Goal: Transaction & Acquisition: Purchase product/service

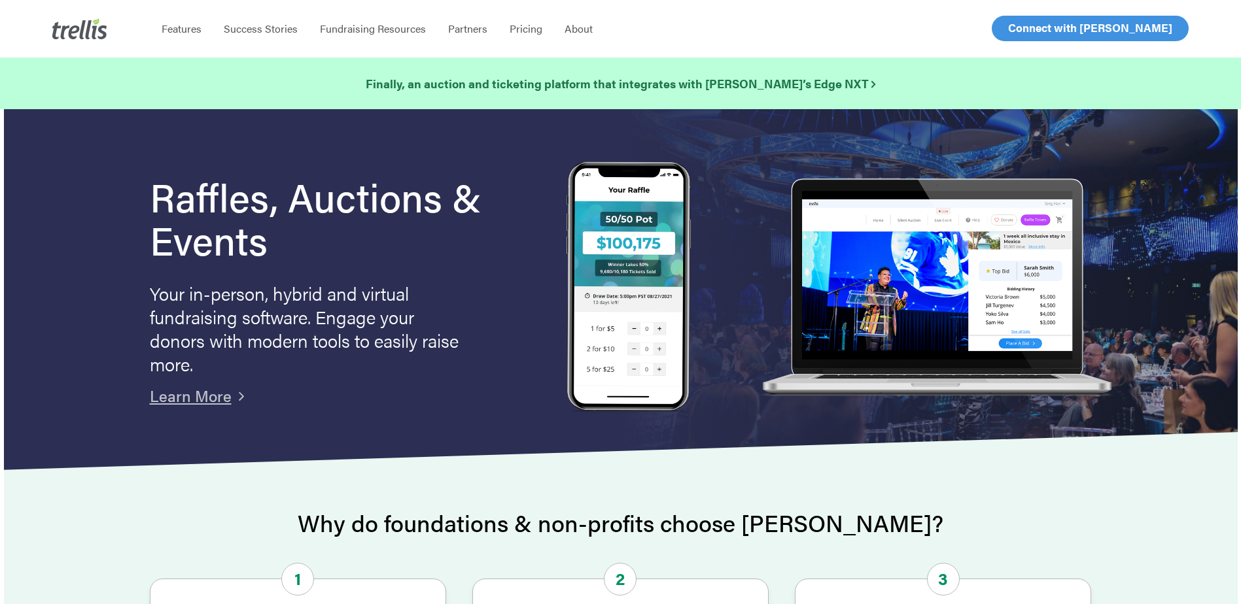
click at [1023, 27] on span "Log In" at bounding box center [1022, 28] width 31 height 16
click at [1036, 26] on span "Log In" at bounding box center [1022, 28] width 31 height 16
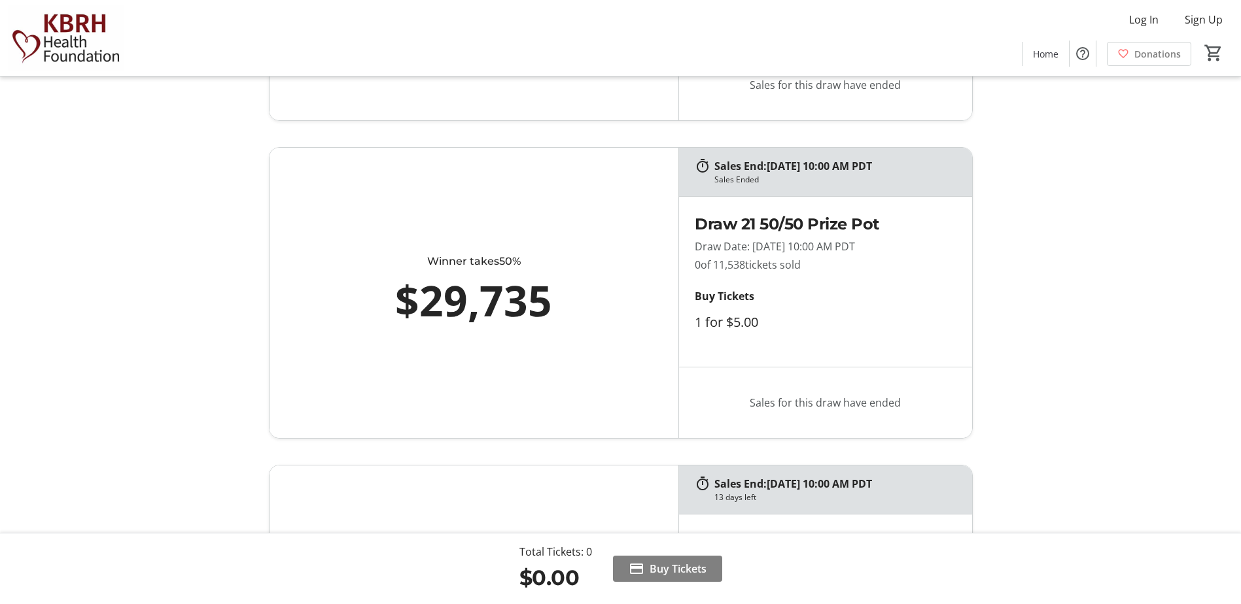
scroll to position [6327, 0]
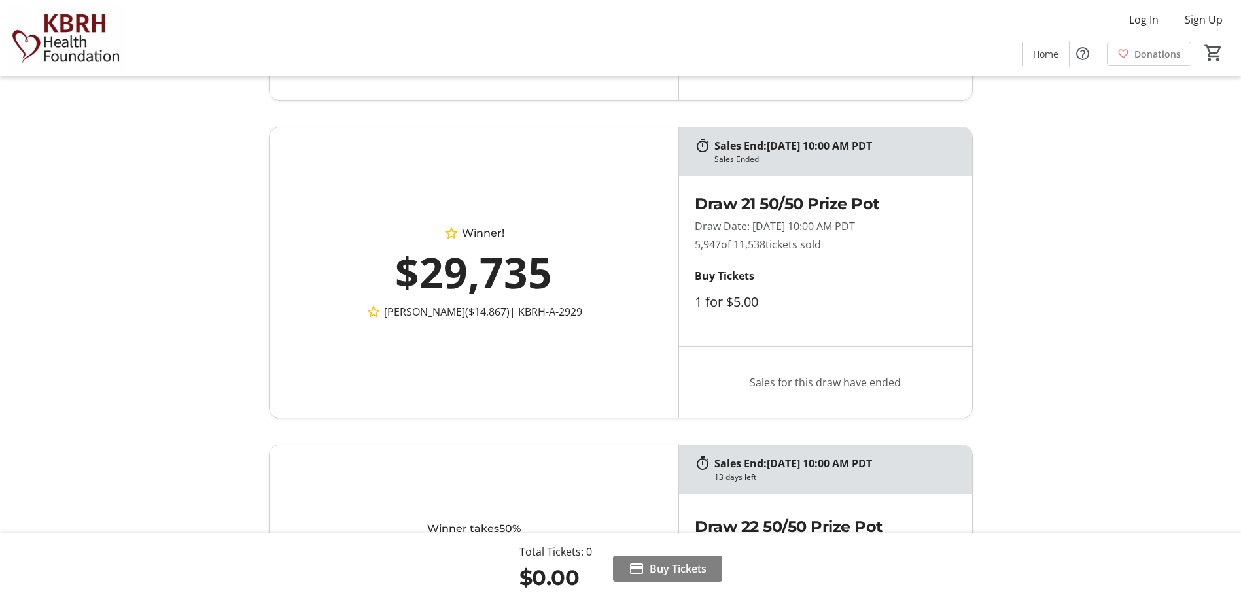
scroll to position [6346, 0]
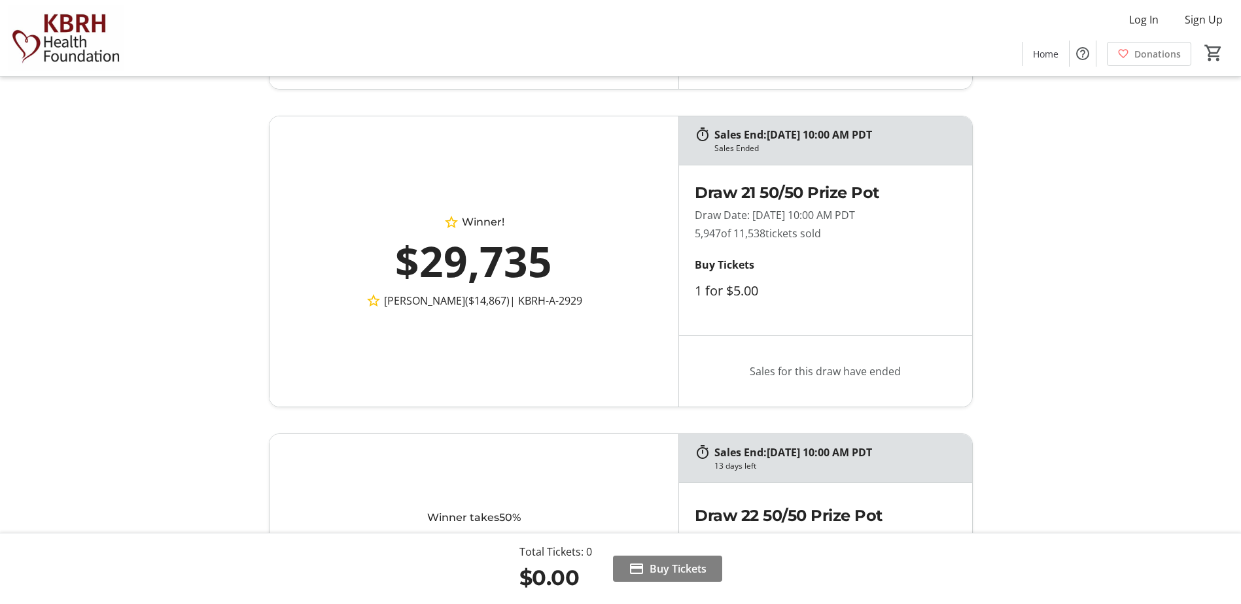
click at [432, 154] on div "Winner! $29,735 AMAN VERMA ($14,867) | KBRH-A-2929" at bounding box center [475, 261] width 410 height 290
click at [1039, 223] on div "Sales End: 09/10/2025 at 10:00 AM PDT Sales Ended Winner! $29,735 AMAN VERMA ($…" at bounding box center [621, 262] width 864 height 292
